Goal: Find specific page/section: Find specific page/section

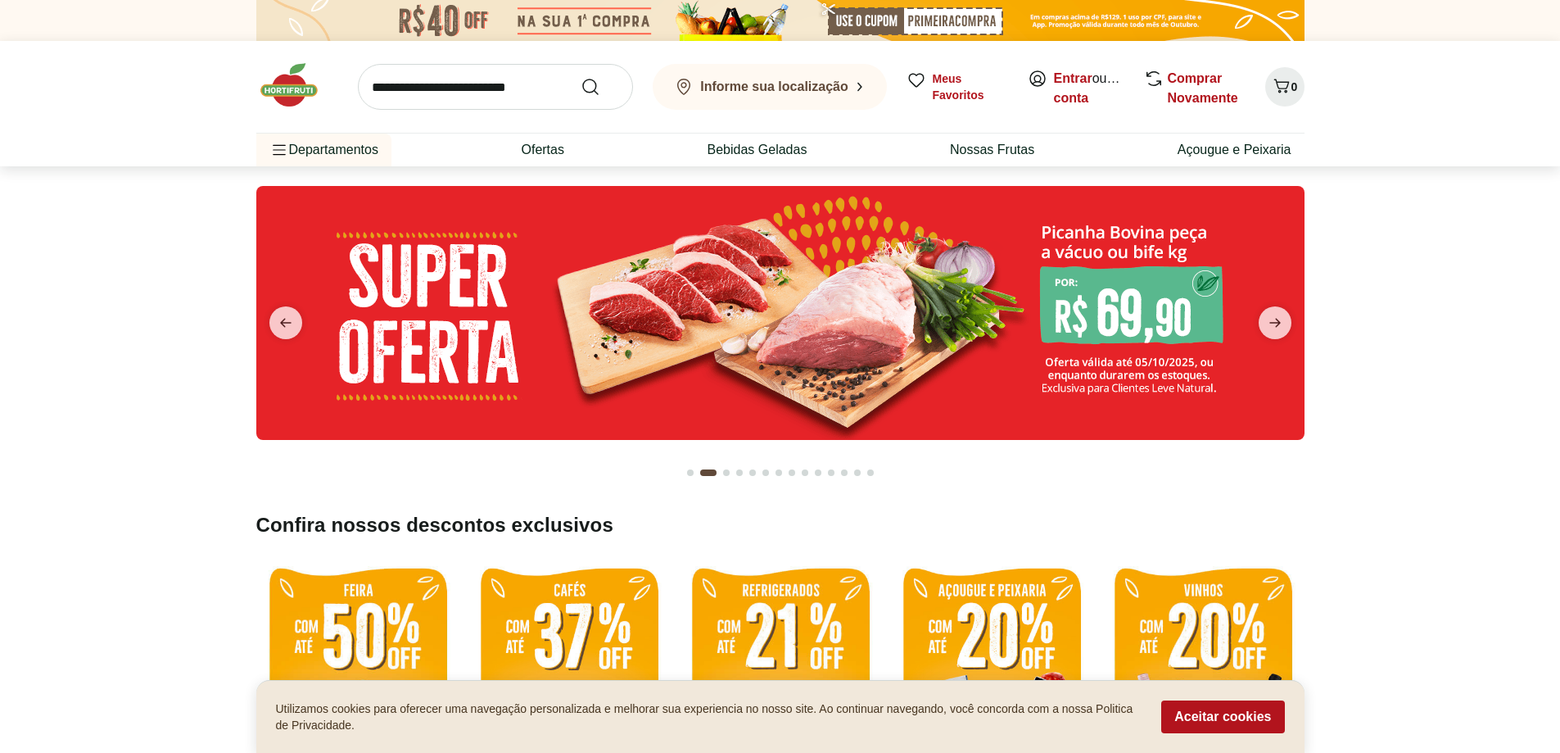
click at [815, 87] on b "Informe sua localização" at bounding box center [774, 86] width 148 height 14
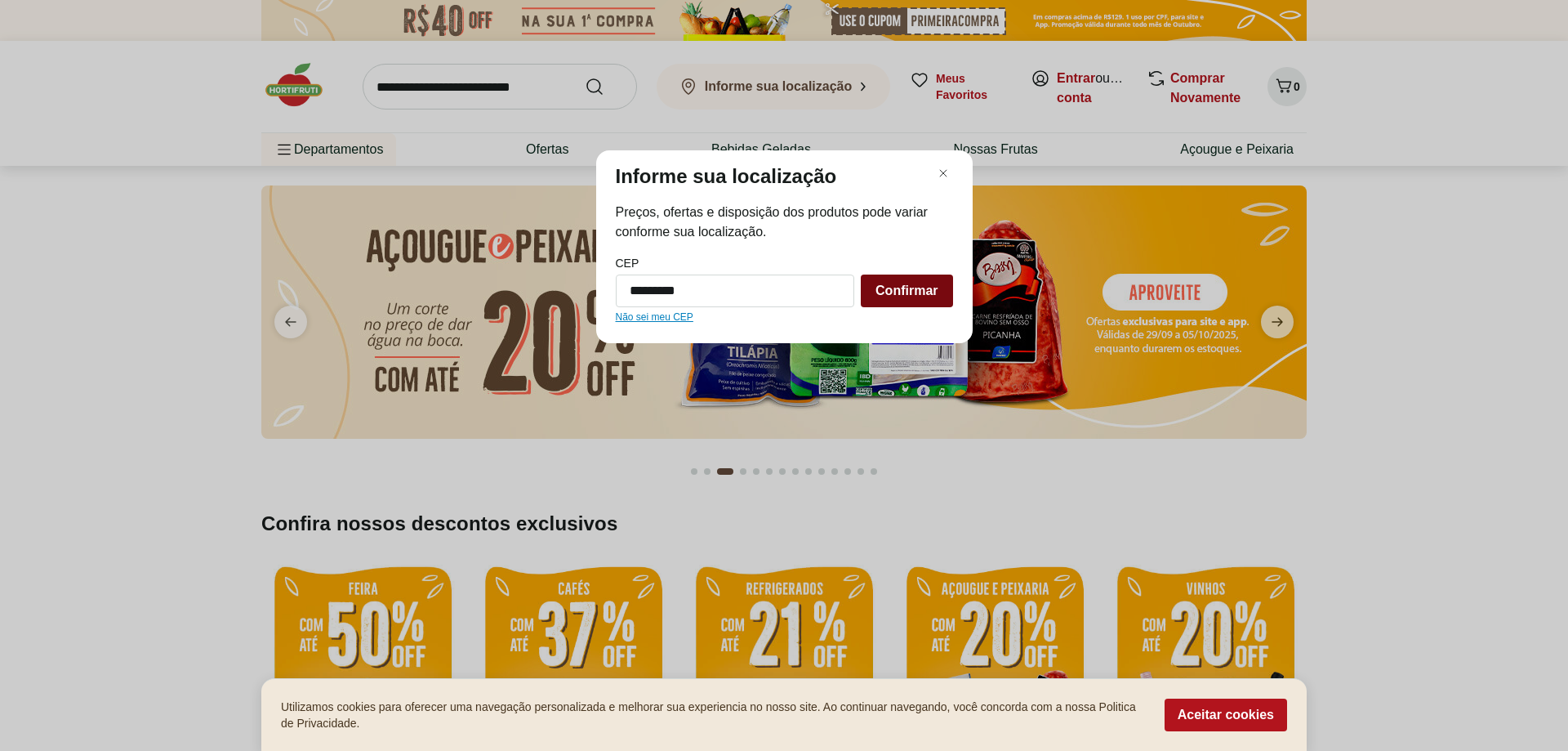
type input "*********"
click at [866, 293] on div "Confirmar" at bounding box center [906, 290] width 92 height 33
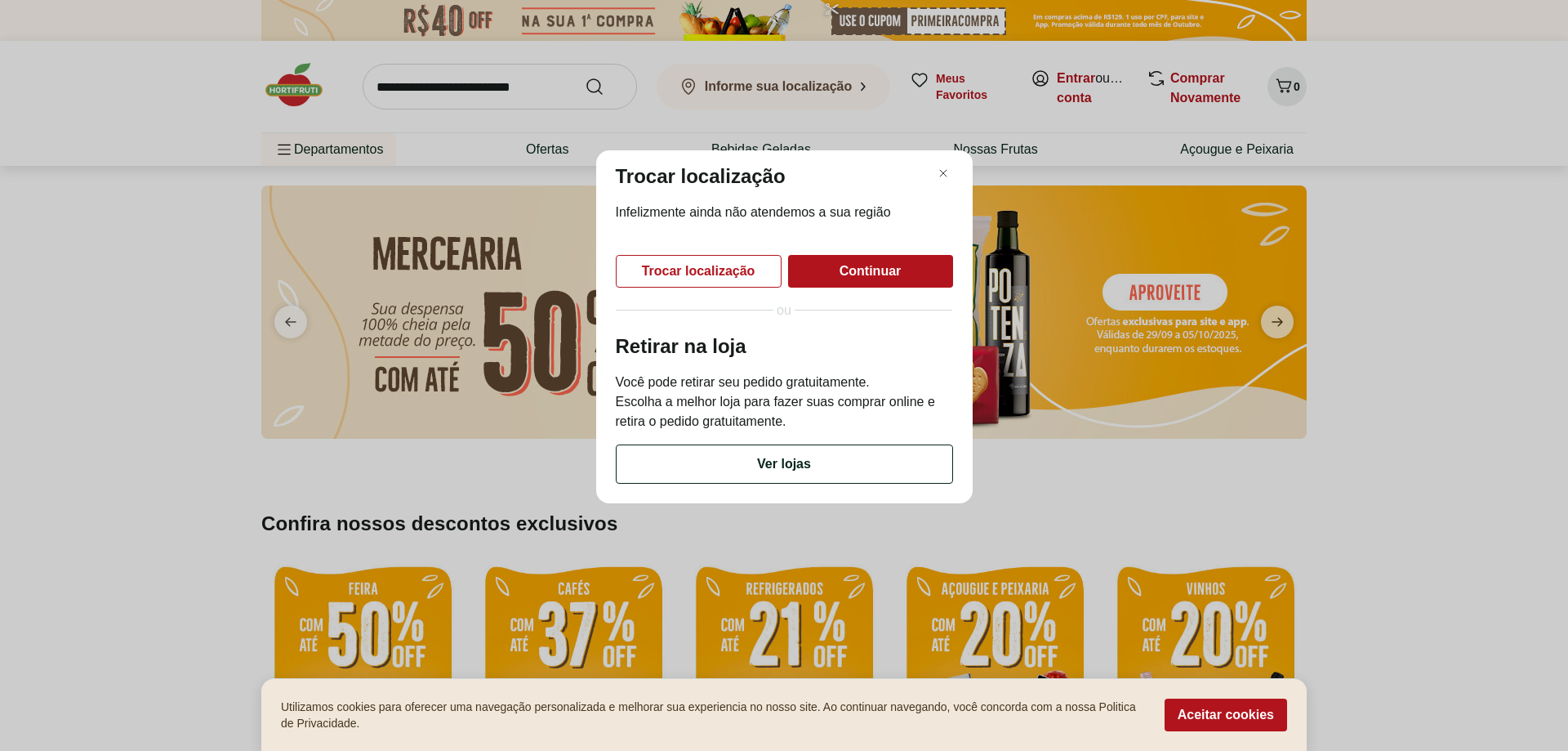
click at [832, 464] on div "Ver lojas" at bounding box center [784, 464] width 336 height 38
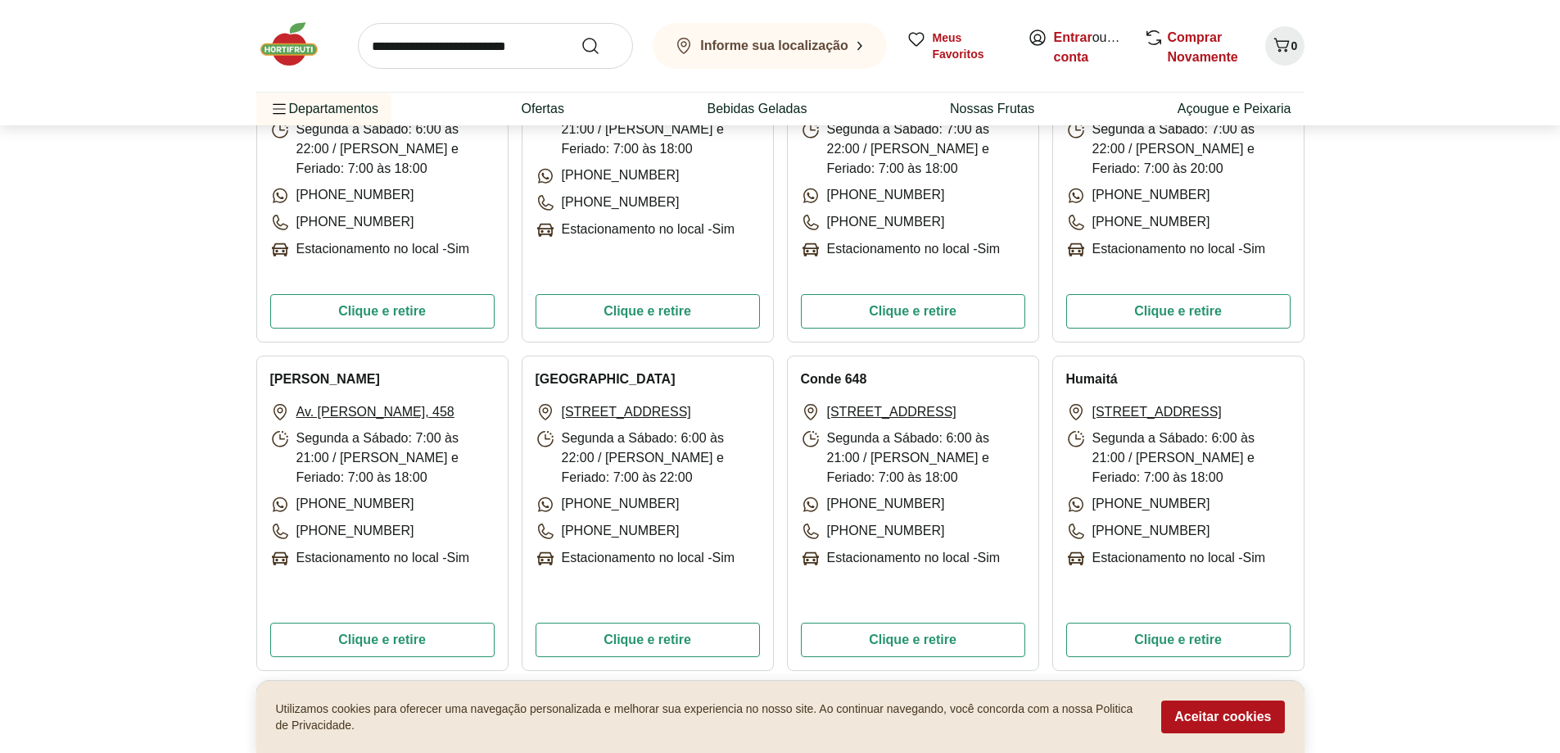
scroll to position [3932, 0]
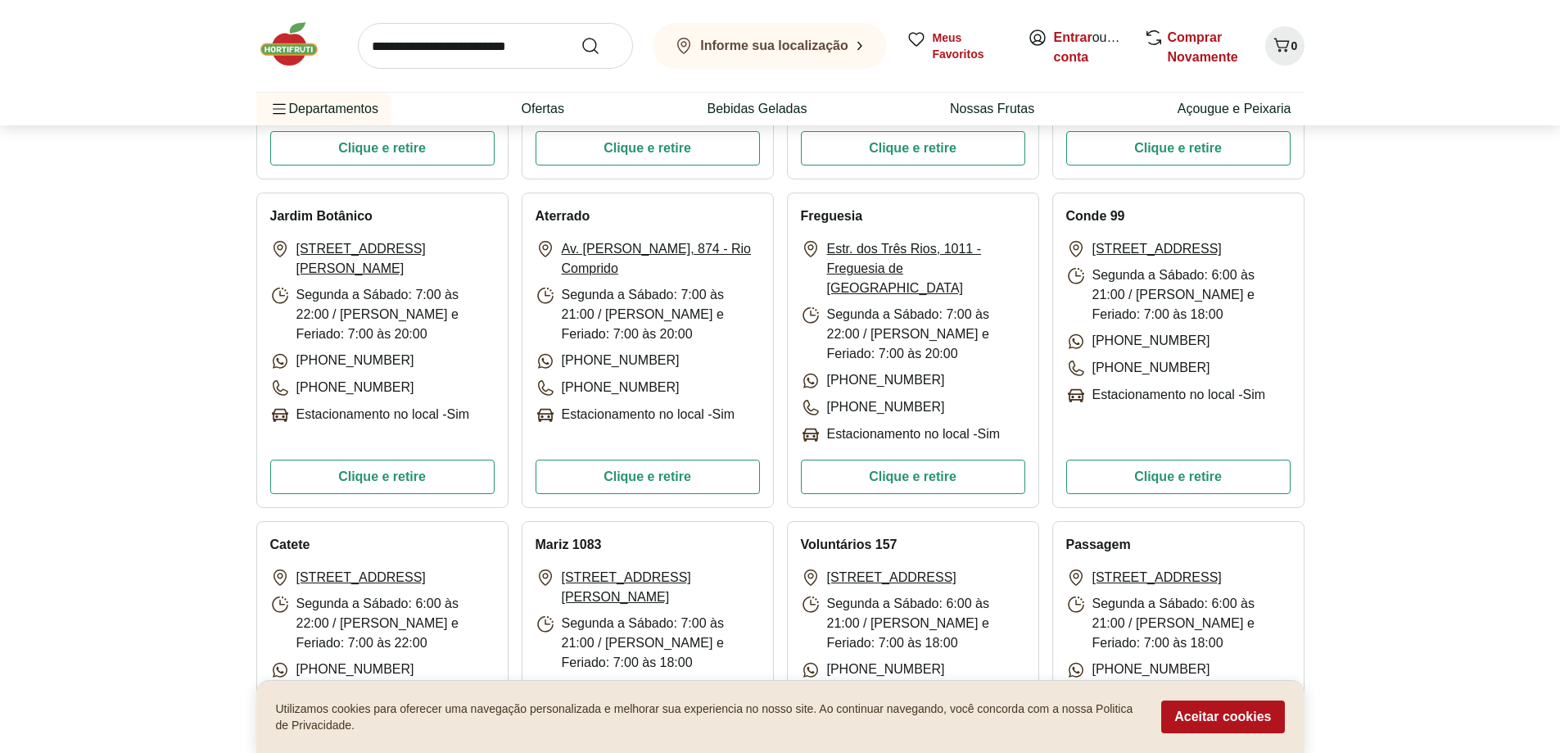
drag, startPoint x: 1186, startPoint y: 706, endPoint x: 1194, endPoint y: 702, distance: 9.2
click at [1193, 702] on button "Aceitar cookies" at bounding box center [1222, 716] width 123 height 33
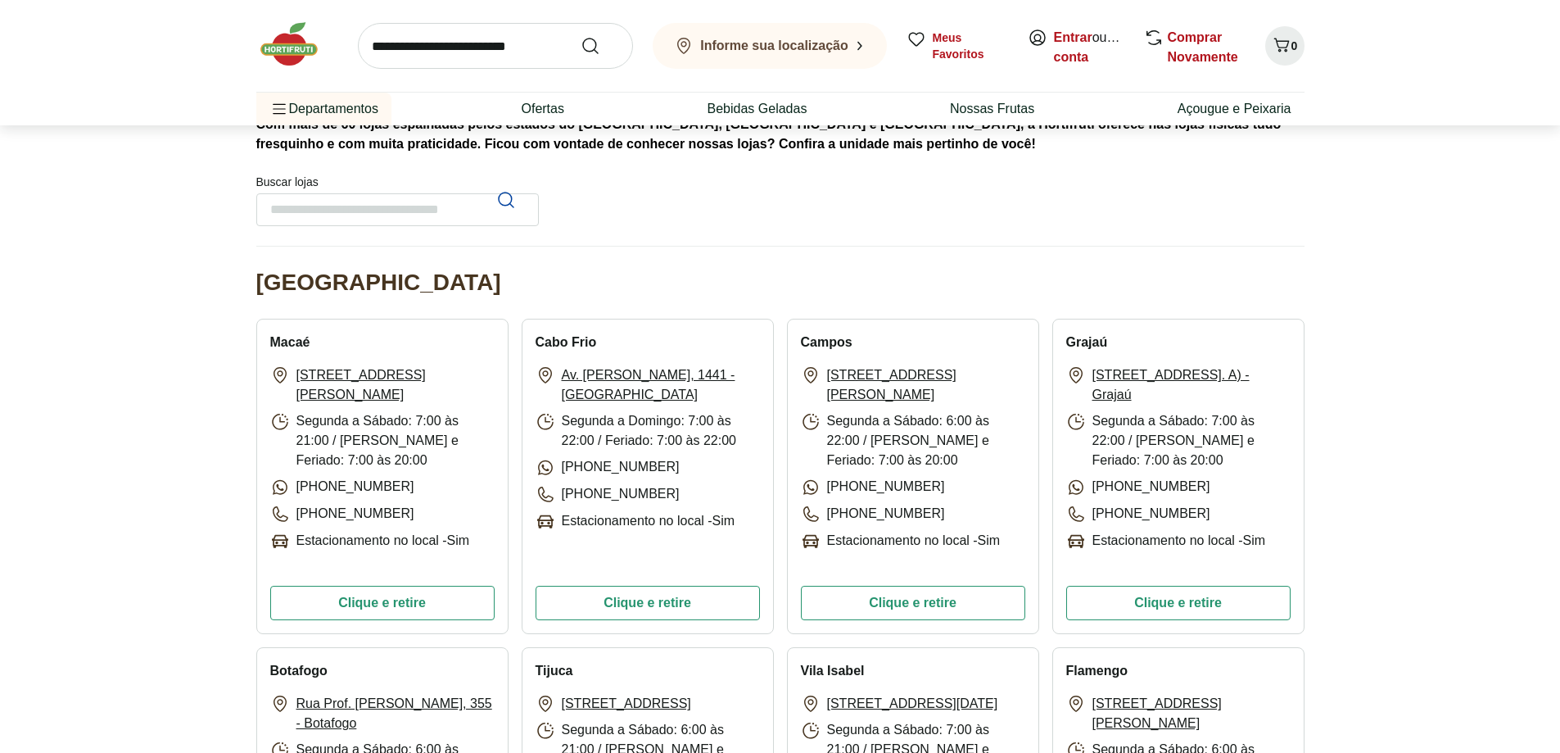
scroll to position [0, 0]
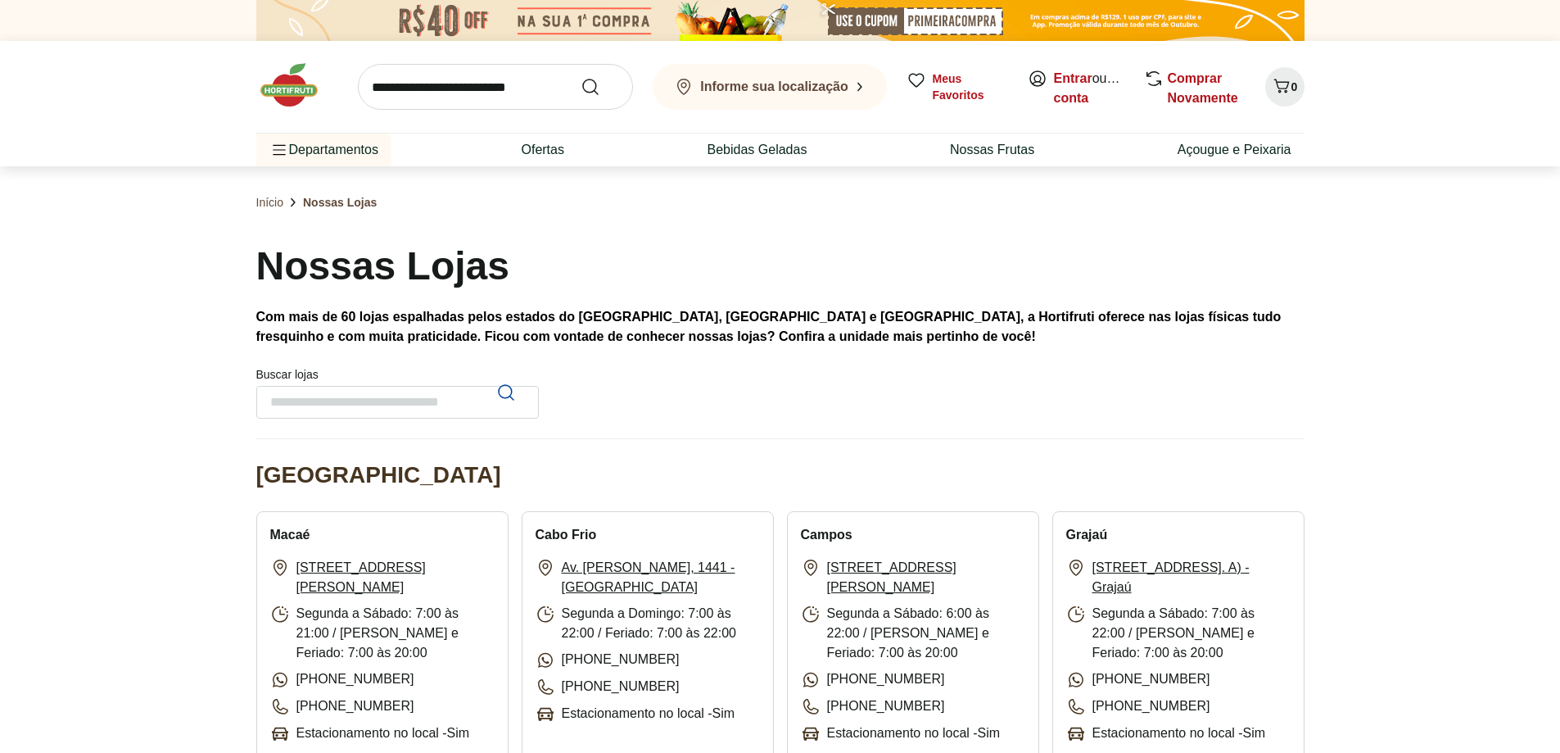
click at [464, 401] on input "Buscar lojas" at bounding box center [397, 402] width 283 height 33
type input "*********"
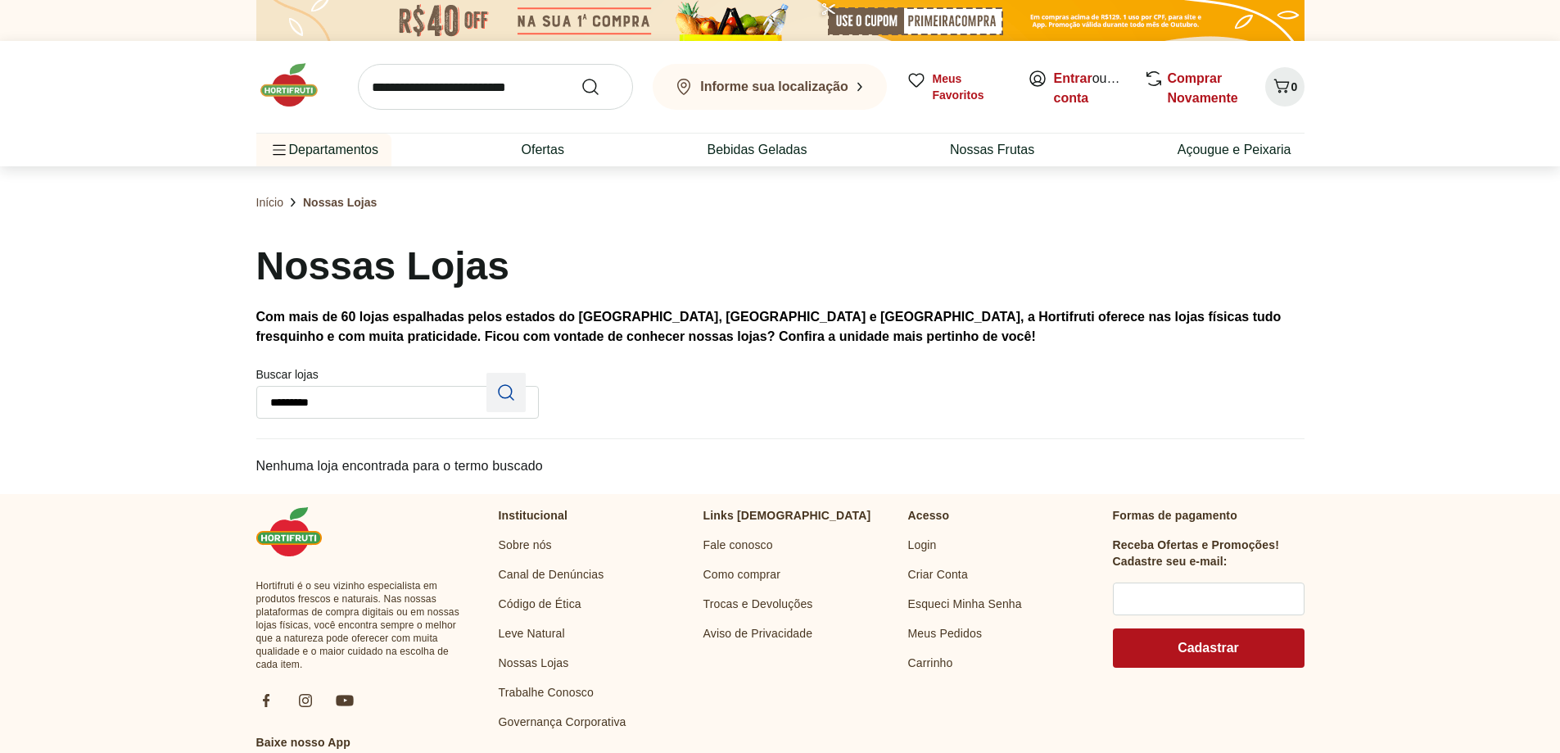
click at [500, 392] on icon "Pesquisar" at bounding box center [506, 393] width 20 height 20
